Goal: Information Seeking & Learning: Learn about a topic

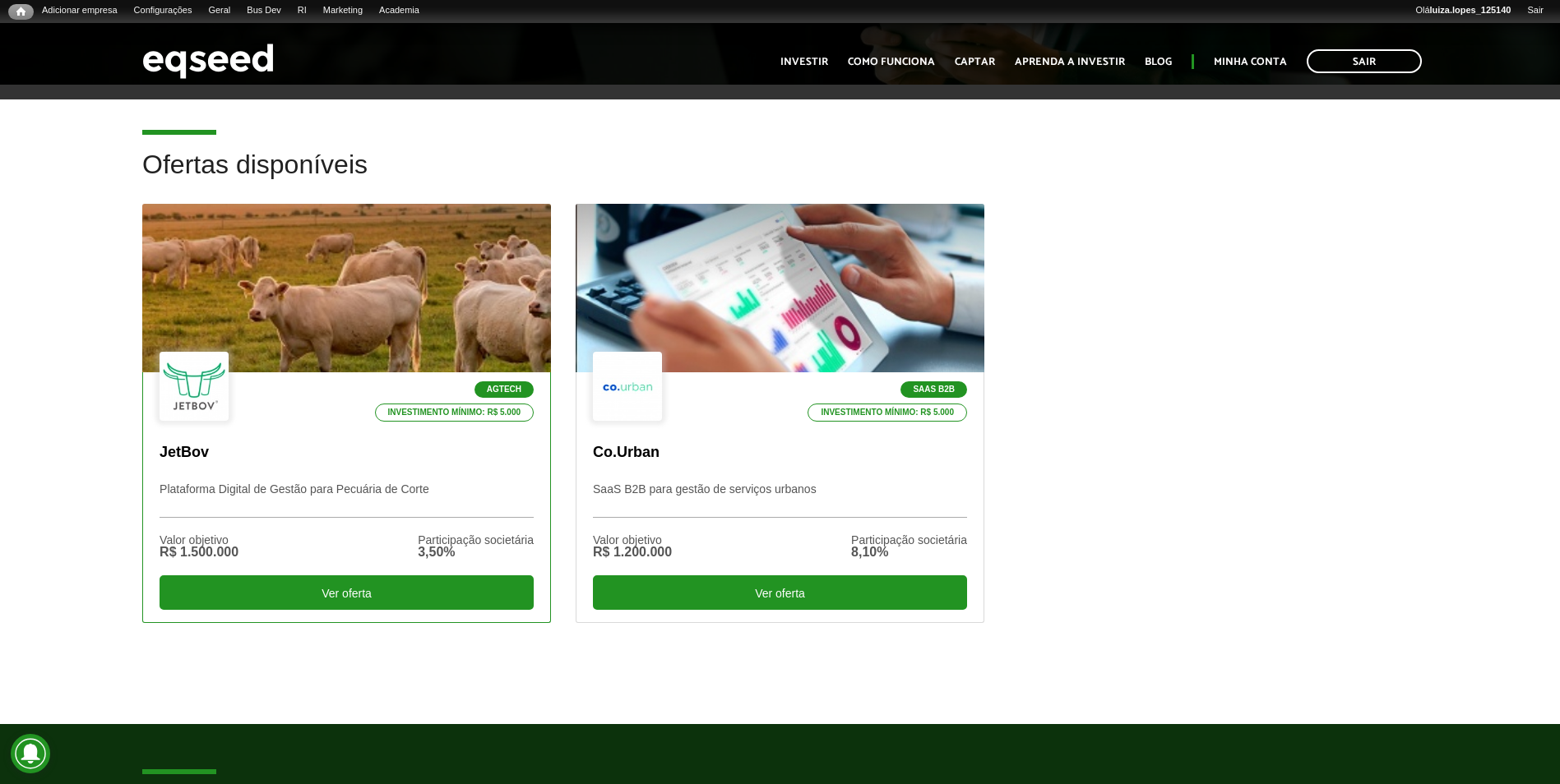
scroll to position [493, 0]
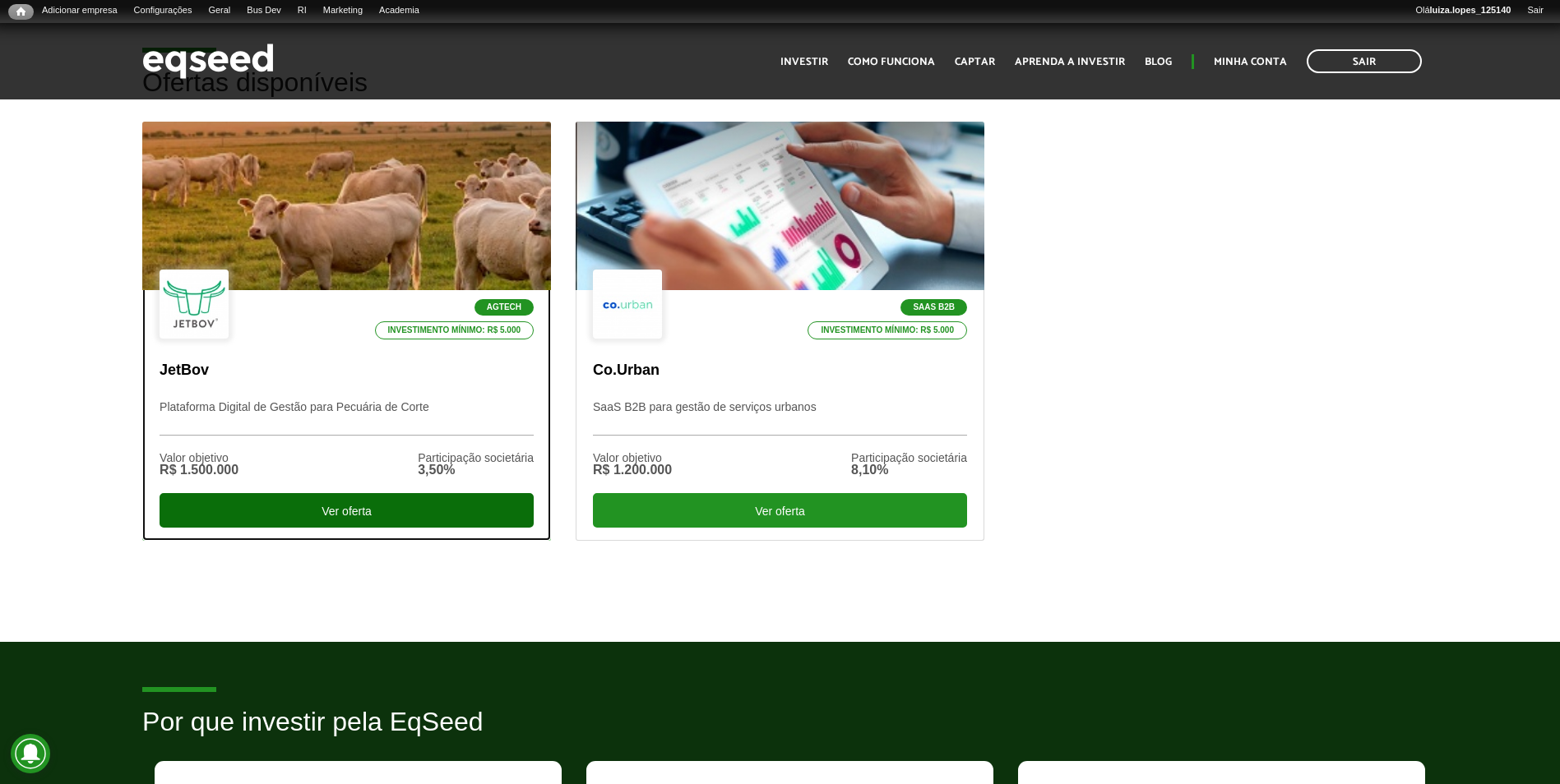
click at [297, 493] on div "Agtech Investimento mínimo: R$ 5.000 JetBov Plataforma Digital de Gestão para P…" at bounding box center [347, 415] width 407 height 249
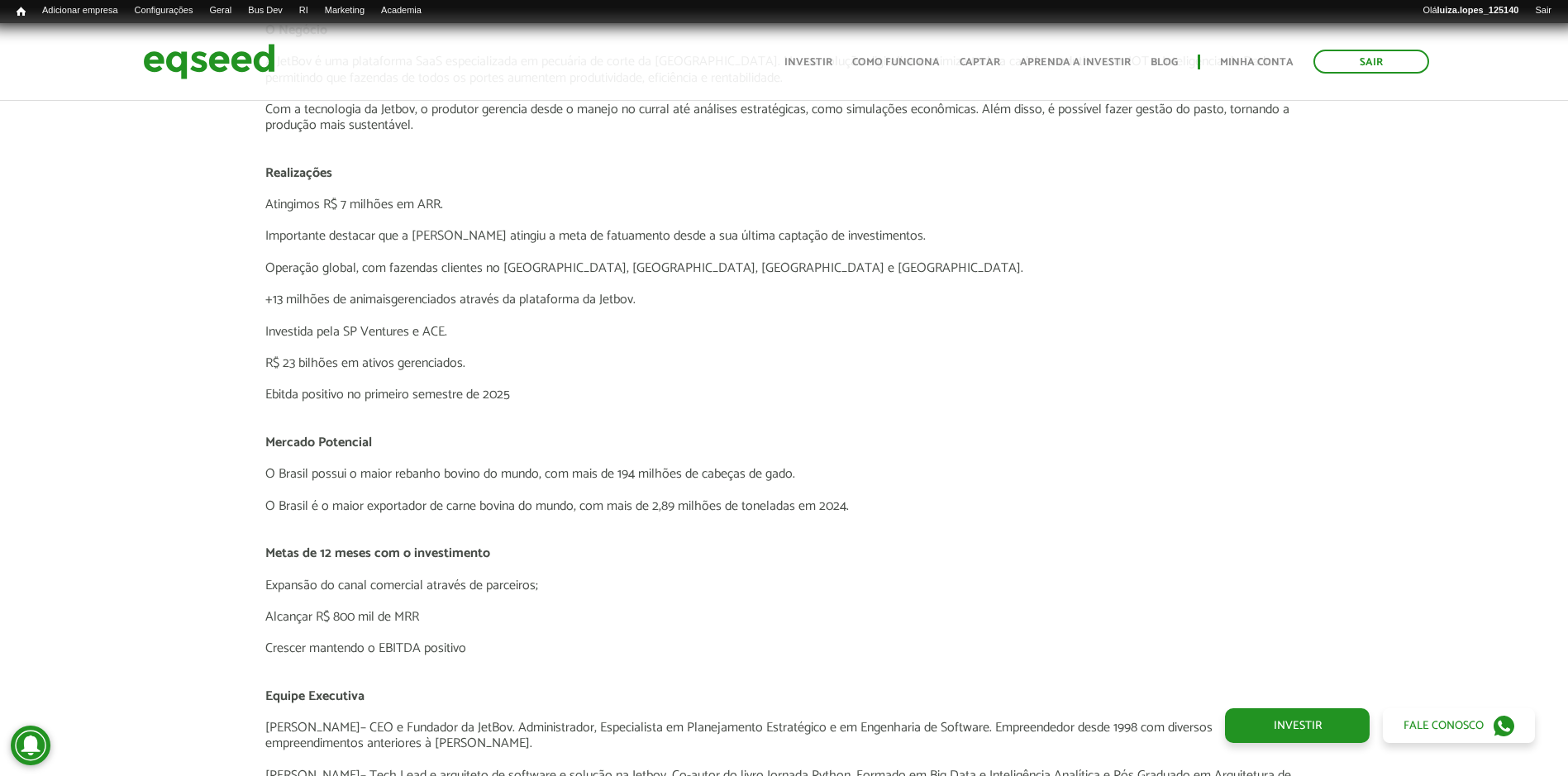
scroll to position [2728, 0]
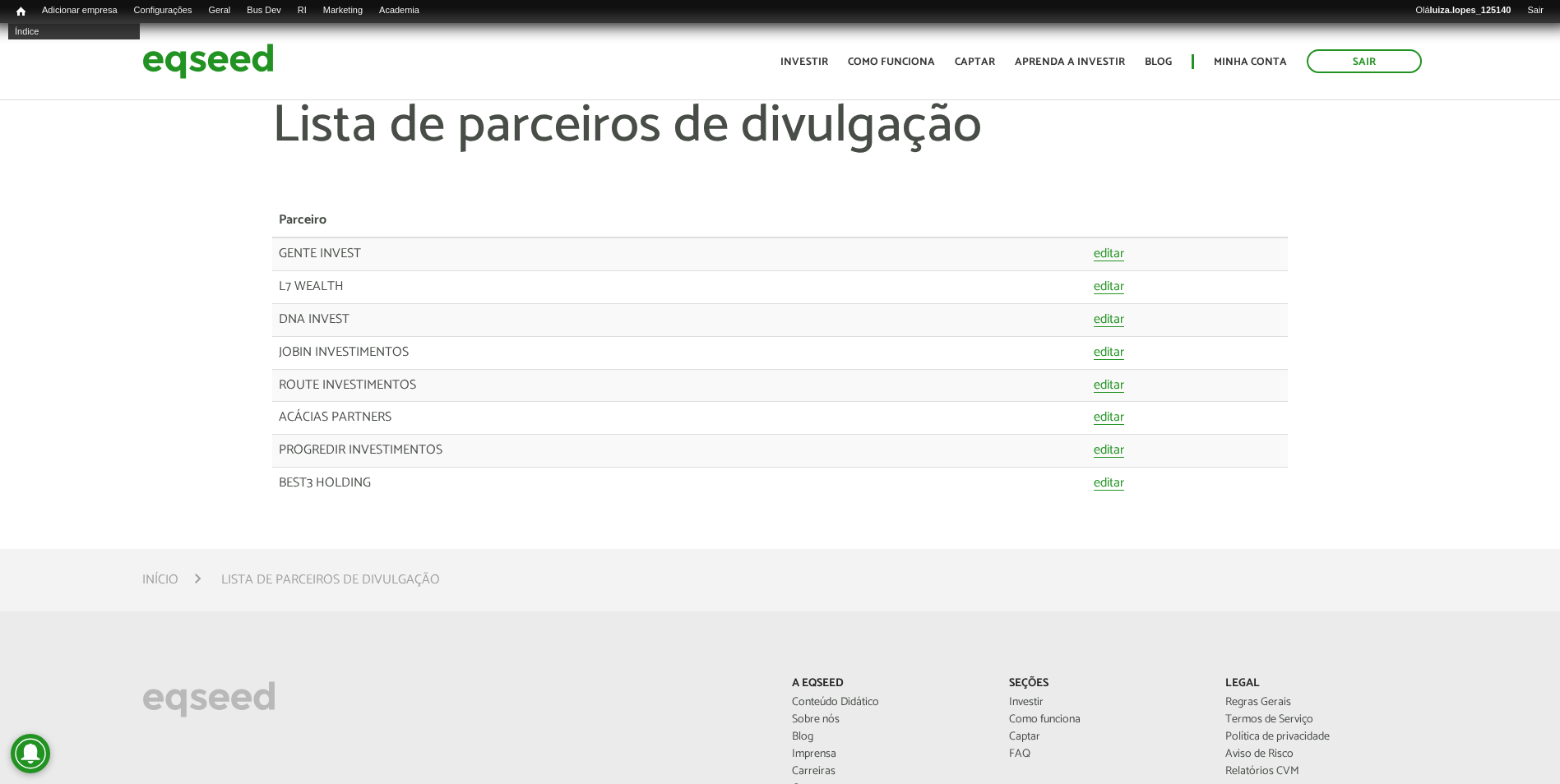
click at [15, 4] on div "Início Índice Adicionar empresa Configurações Busca e metadados URLs alternativ…" at bounding box center [780, 11] width 1560 height 23
click at [13, 6] on link "Início" at bounding box center [21, 11] width 25 height 16
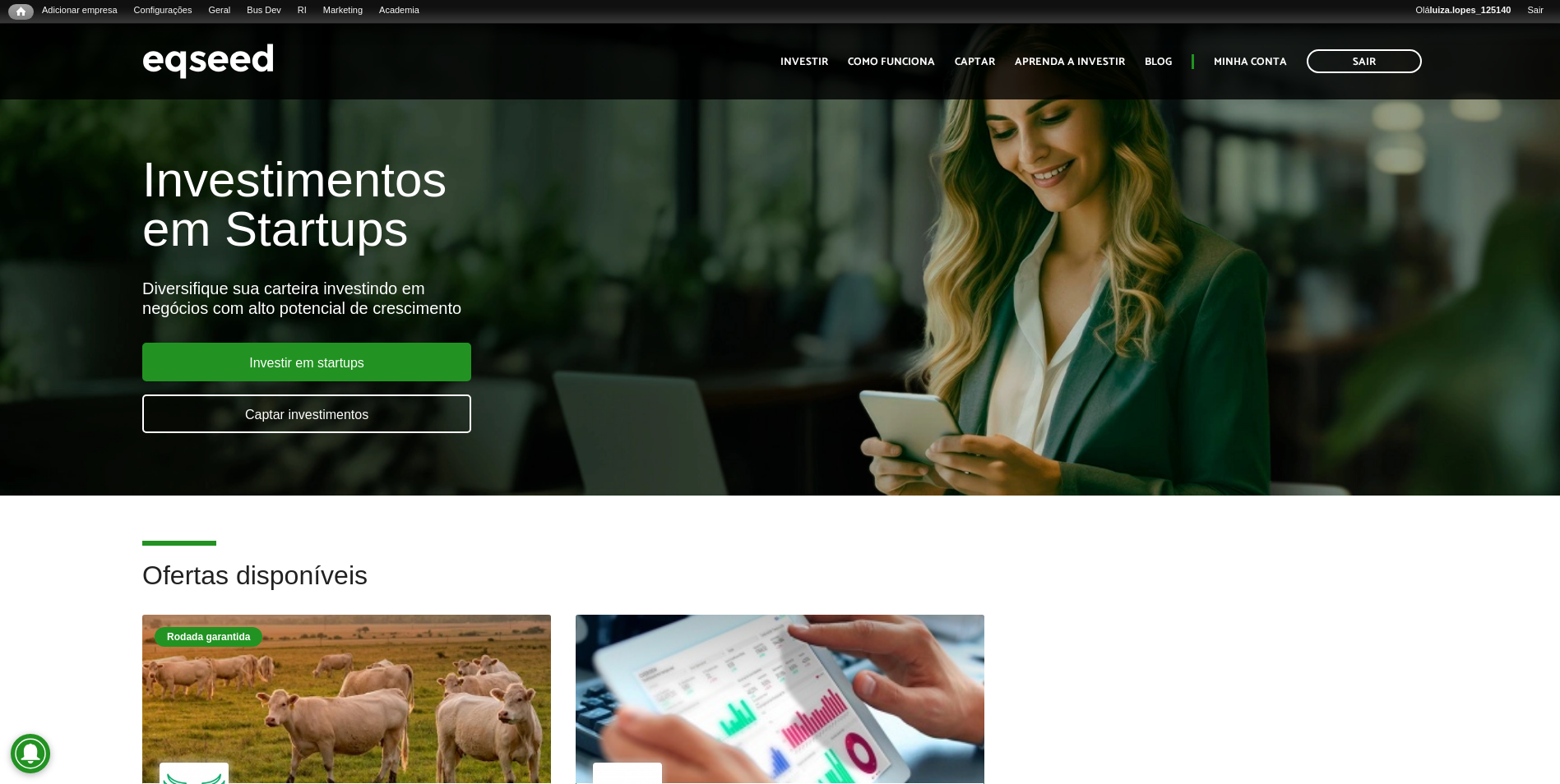
scroll to position [247, 0]
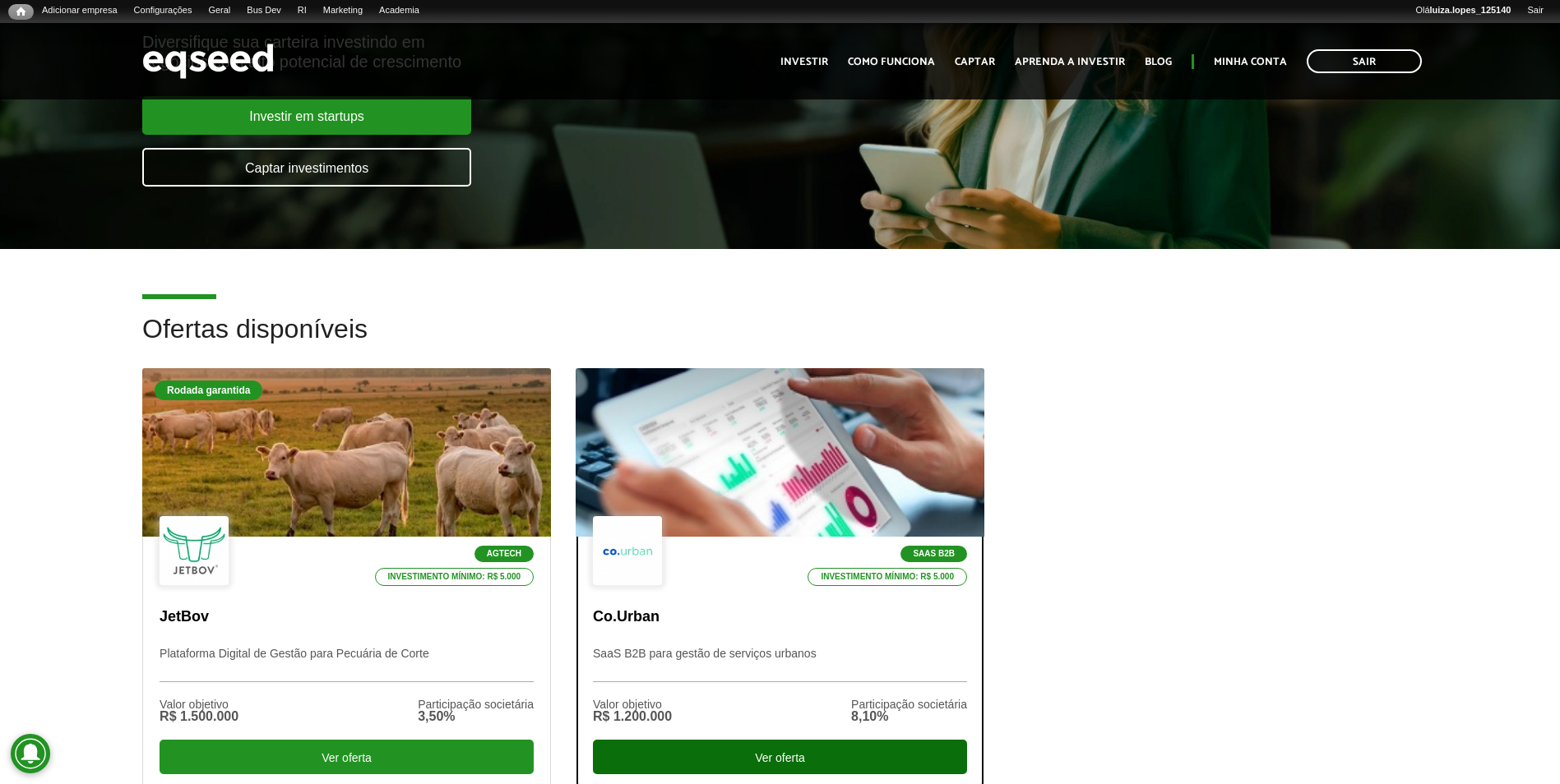
click at [792, 760] on div "Ver oferta" at bounding box center [780, 757] width 374 height 35
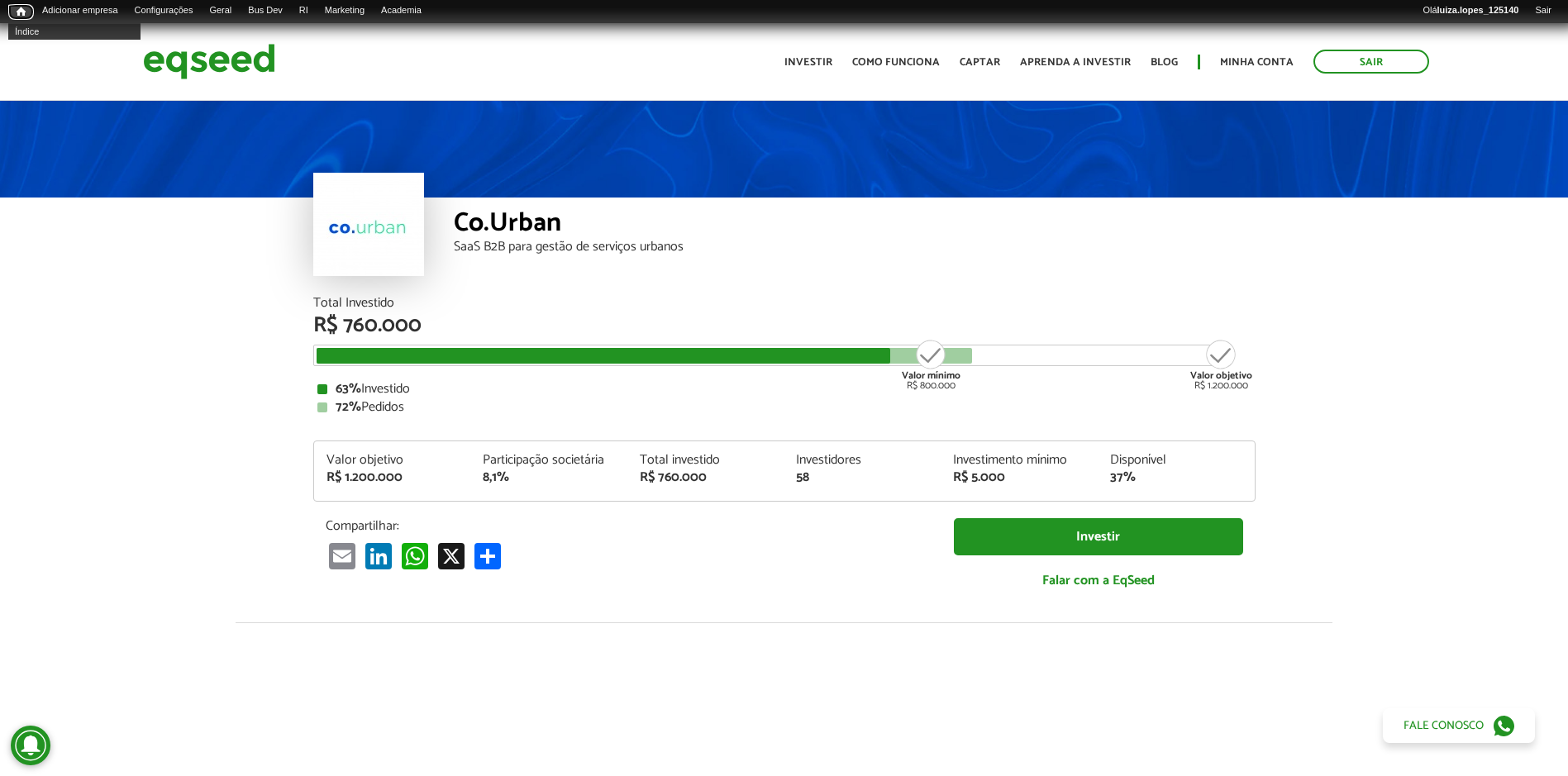
click at [21, 10] on span "Início" at bounding box center [22, 11] width 9 height 11
